Goal: Information Seeking & Learning: Compare options

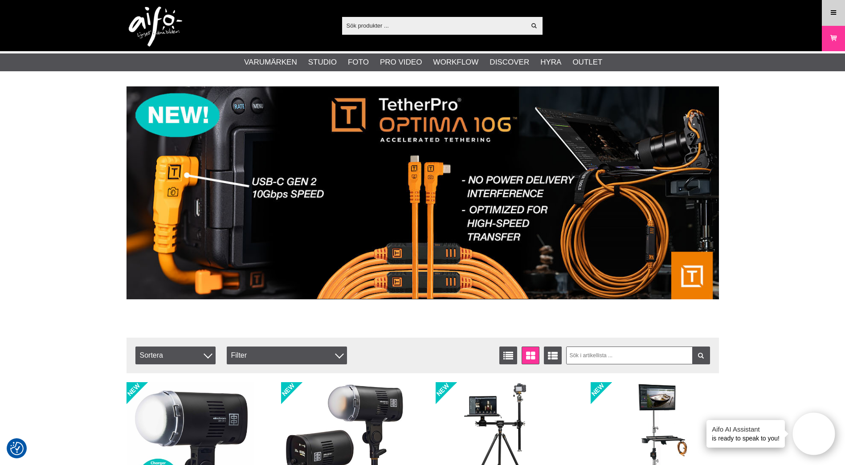
click at [840, 13] on link "Meny" at bounding box center [833, 12] width 22 height 21
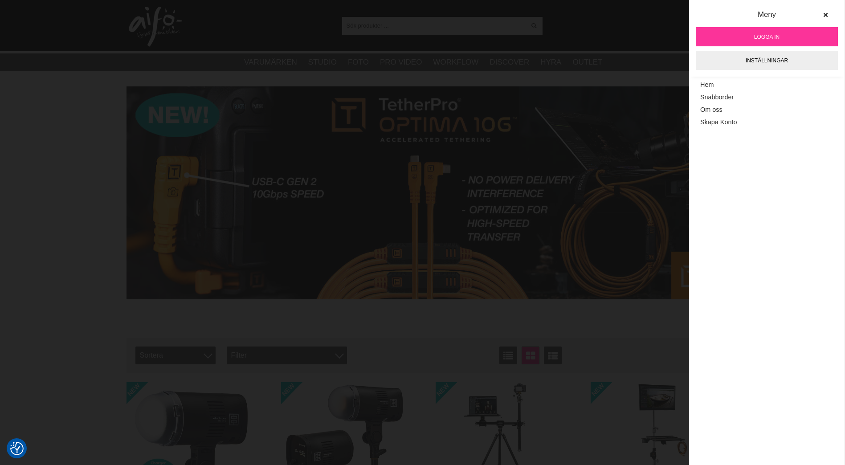
click at [783, 37] on link "Logga in" at bounding box center [766, 36] width 142 height 19
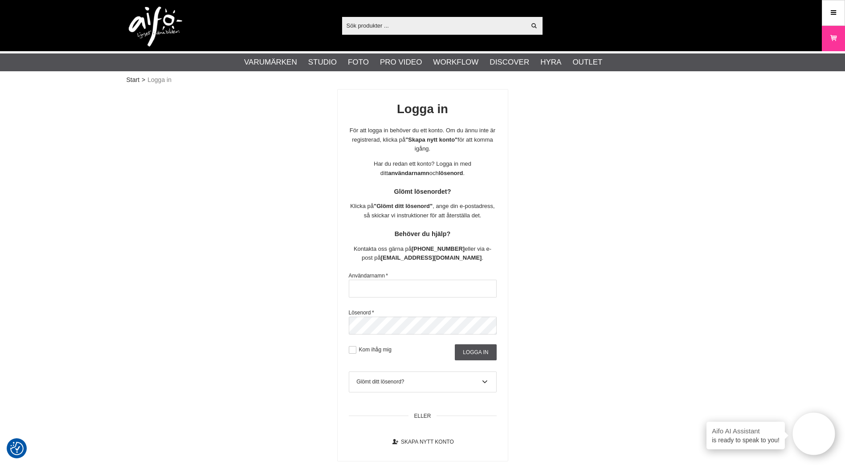
type input "andjoh"
drag, startPoint x: 97, startPoint y: 146, endPoint x: 81, endPoint y: 132, distance: 21.7
click at [79, 128] on div "Start > Logga in Logga in För att logga in behöver du ett konto. Om du ännu int…" at bounding box center [422, 307] width 845 height 442
click at [481, 345] on input "Logga in" at bounding box center [475, 352] width 41 height 16
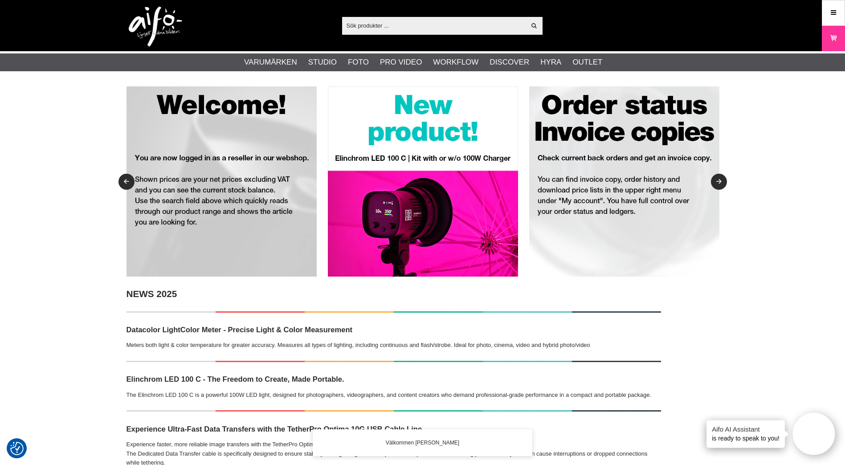
drag, startPoint x: 65, startPoint y: 149, endPoint x: 0, endPoint y: 108, distance: 76.5
click at [418, 33] on div "Visa alla" at bounding box center [442, 26] width 200 height 18
click at [417, 16] on div "Visa alla Artiklar Kategorier av artiklar Din sökning på gav inga träffar. Var …" at bounding box center [422, 25] width 605 height 51
click at [416, 25] on input "text" at bounding box center [434, 25] width 184 height 13
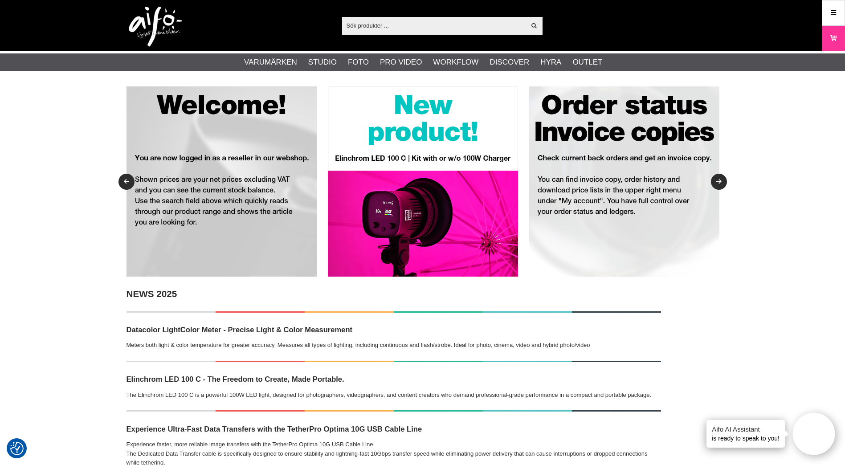
paste input "EL-20848"
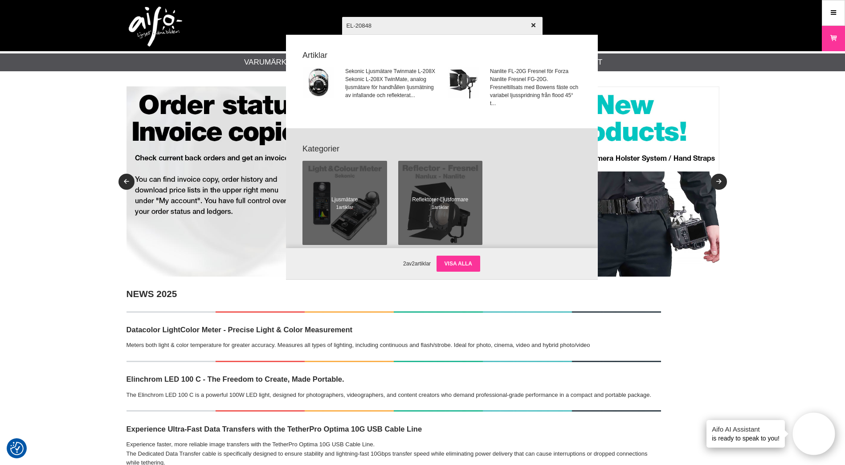
type input "EL-20848"
click at [461, 258] on link "Visa alla" at bounding box center [458, 264] width 44 height 16
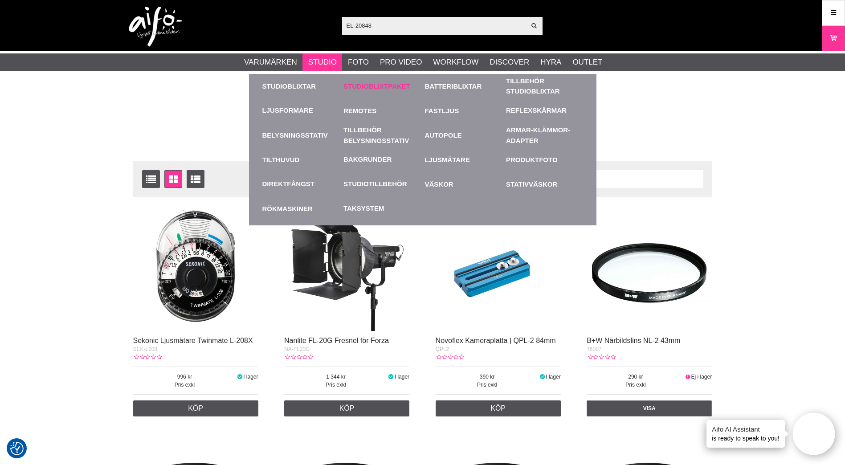
click at [378, 85] on link "Studioblixtpaket" at bounding box center [381, 86] width 77 height 24
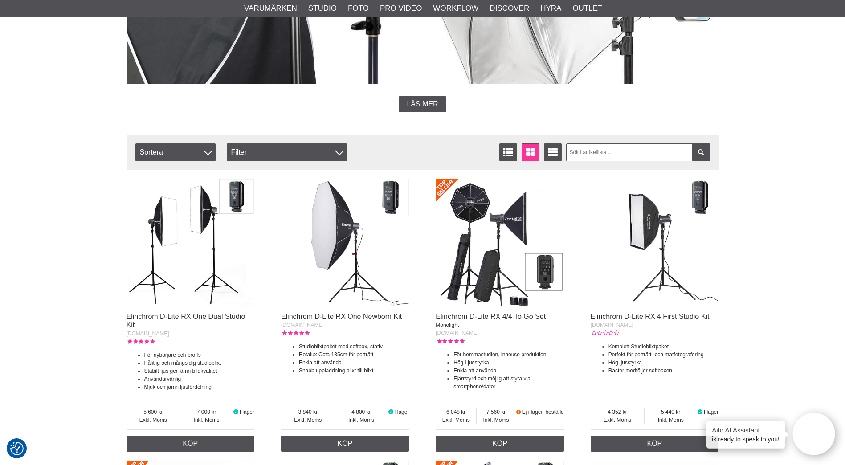
scroll to position [312, 0]
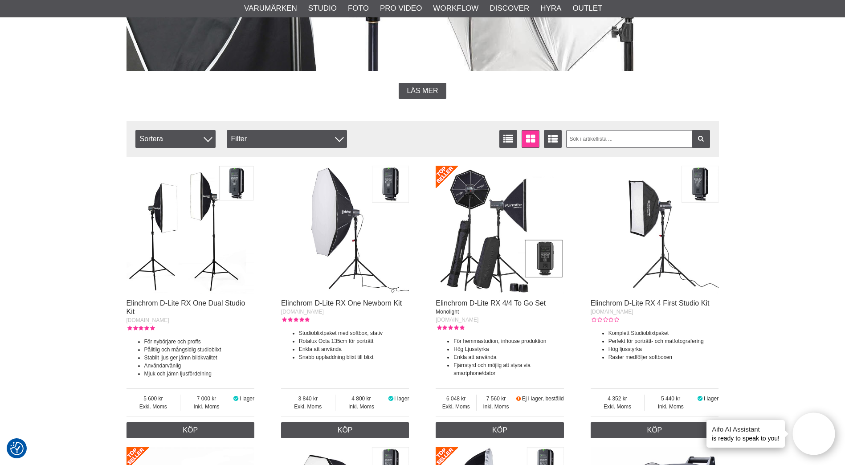
drag, startPoint x: 81, startPoint y: 54, endPoint x: 79, endPoint y: 49, distance: 5.4
drag, startPoint x: 79, startPoint y: 49, endPoint x: 77, endPoint y: 45, distance: 5.0
drag, startPoint x: 216, startPoint y: 303, endPoint x: 224, endPoint y: 305, distance: 7.7
click at [216, 303] on link "Elinchrom D-Lite RX One Dual Studio Kit" at bounding box center [185, 307] width 119 height 16
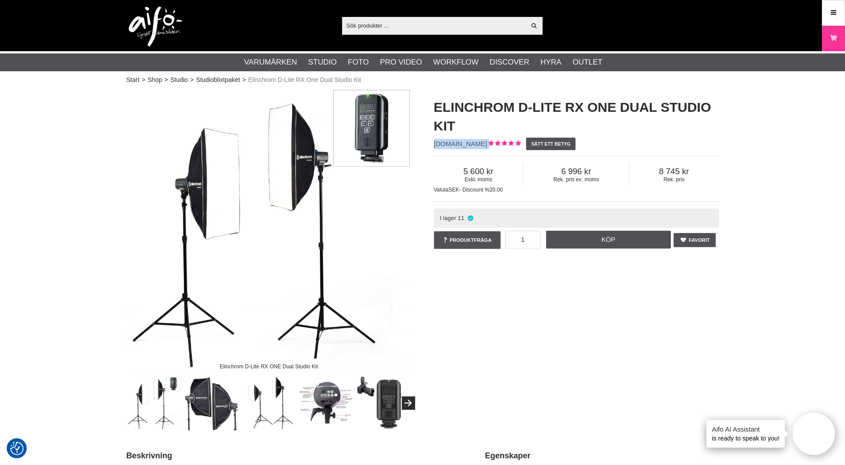
drag, startPoint x: 435, startPoint y: 142, endPoint x: 480, endPoint y: 142, distance: 45.9
click at [480, 142] on div "Elinchrom D-Lite RX One Dual Studio Kit EL-20848.2.EC Sätt ett betyg Exkl. moms…" at bounding box center [576, 174] width 307 height 171
copy span "EL-20848.2.EC"
click at [370, 26] on input "text" at bounding box center [434, 25] width 184 height 13
paste input "EL-20839"
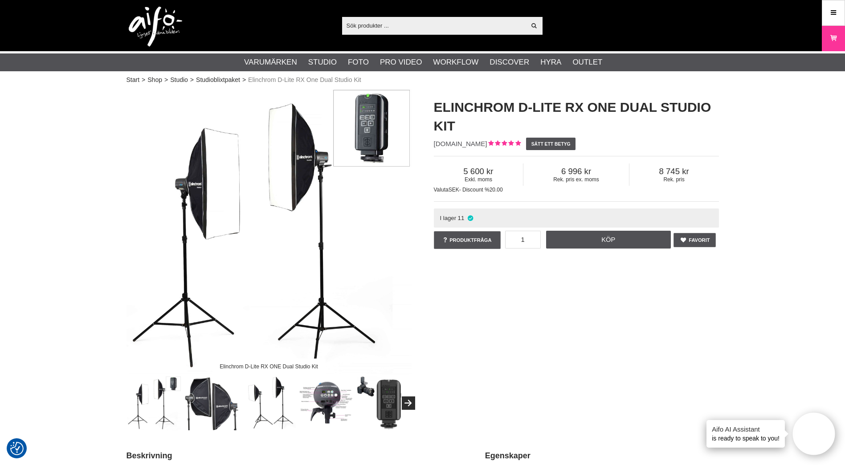
type input "EL-20839"
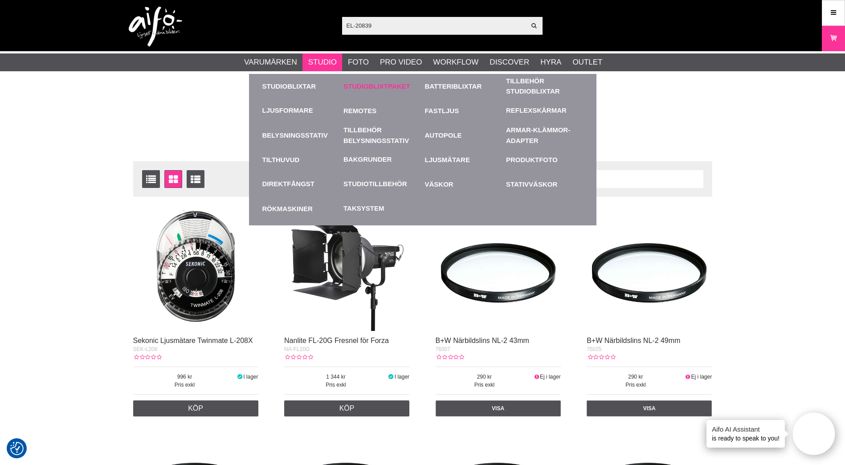
click at [373, 87] on link "Studioblixtpaket" at bounding box center [381, 86] width 77 height 24
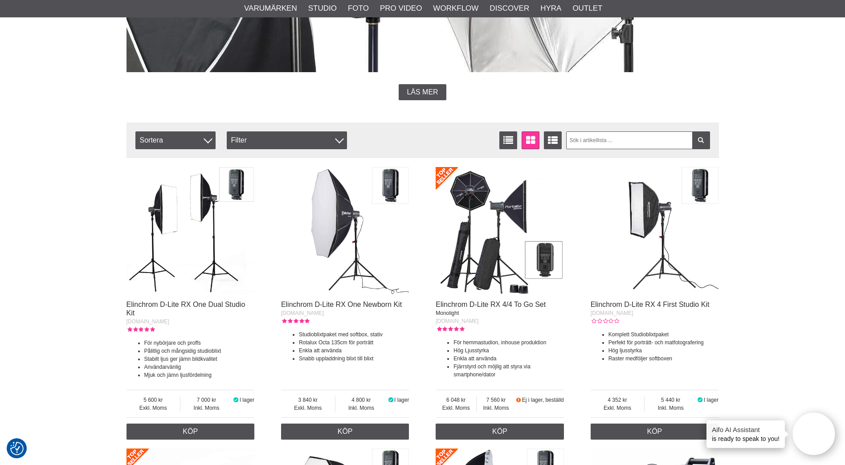
scroll to position [312, 0]
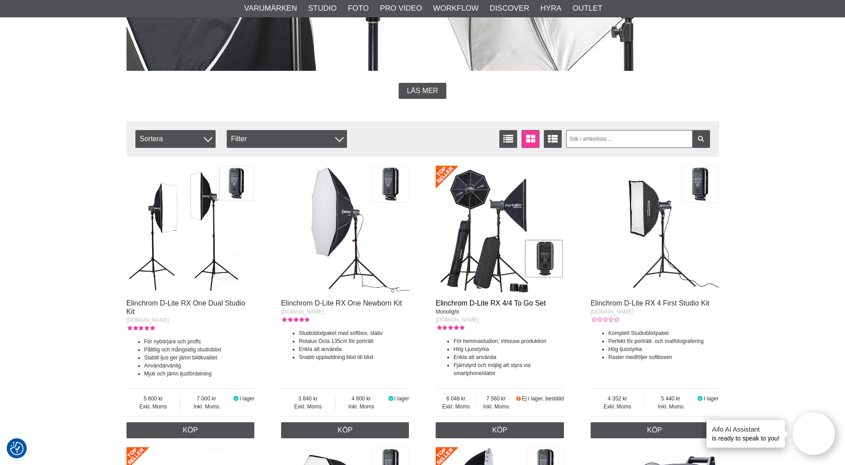
click at [528, 302] on link "Elinchrom D-Lite RX 4/4 To Go Set" at bounding box center [490, 303] width 110 height 8
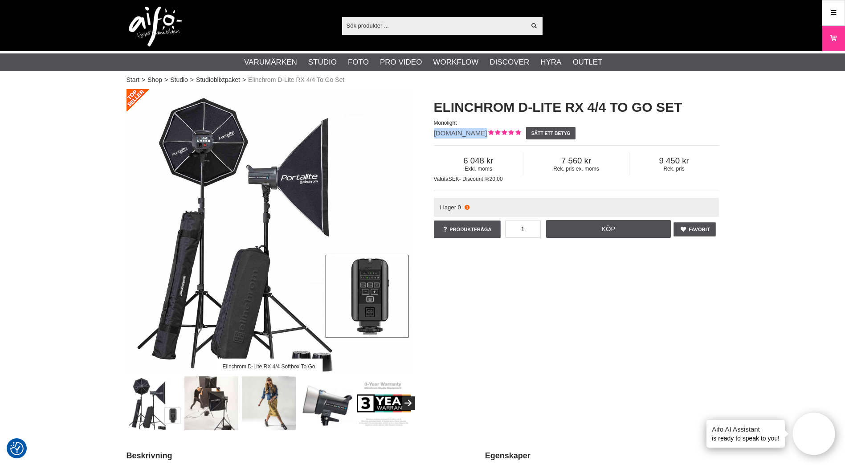
drag, startPoint x: 433, startPoint y: 130, endPoint x: 478, endPoint y: 135, distance: 45.2
click at [478, 135] on div "Elinchrom D-Lite RX [DATE] Go Set Monolight [DOMAIN_NAME] Sätt ett betyg Exkl. …" at bounding box center [576, 169] width 307 height 160
drag, startPoint x: 478, startPoint y: 135, endPoint x: 472, endPoint y: 134, distance: 5.5
copy span "[DOMAIN_NAME]"
drag, startPoint x: 77, startPoint y: 131, endPoint x: 72, endPoint y: 130, distance: 4.6
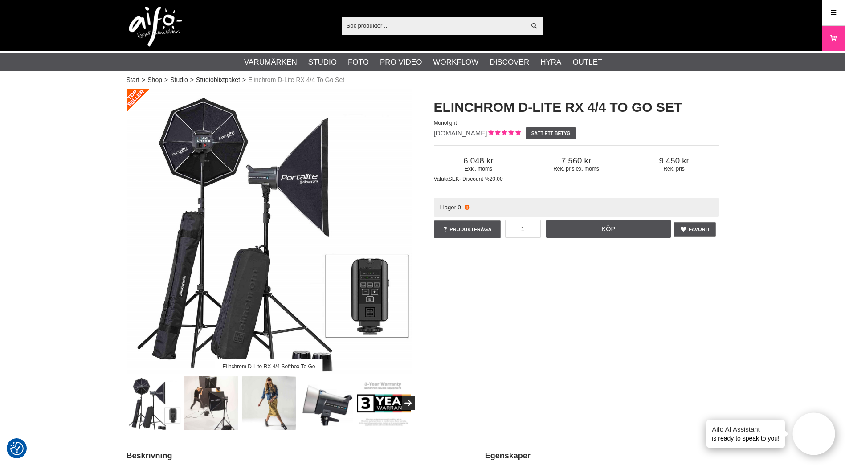
drag, startPoint x: 72, startPoint y: 130, endPoint x: 810, endPoint y: 128, distance: 738.2
